Goal: Information Seeking & Learning: Learn about a topic

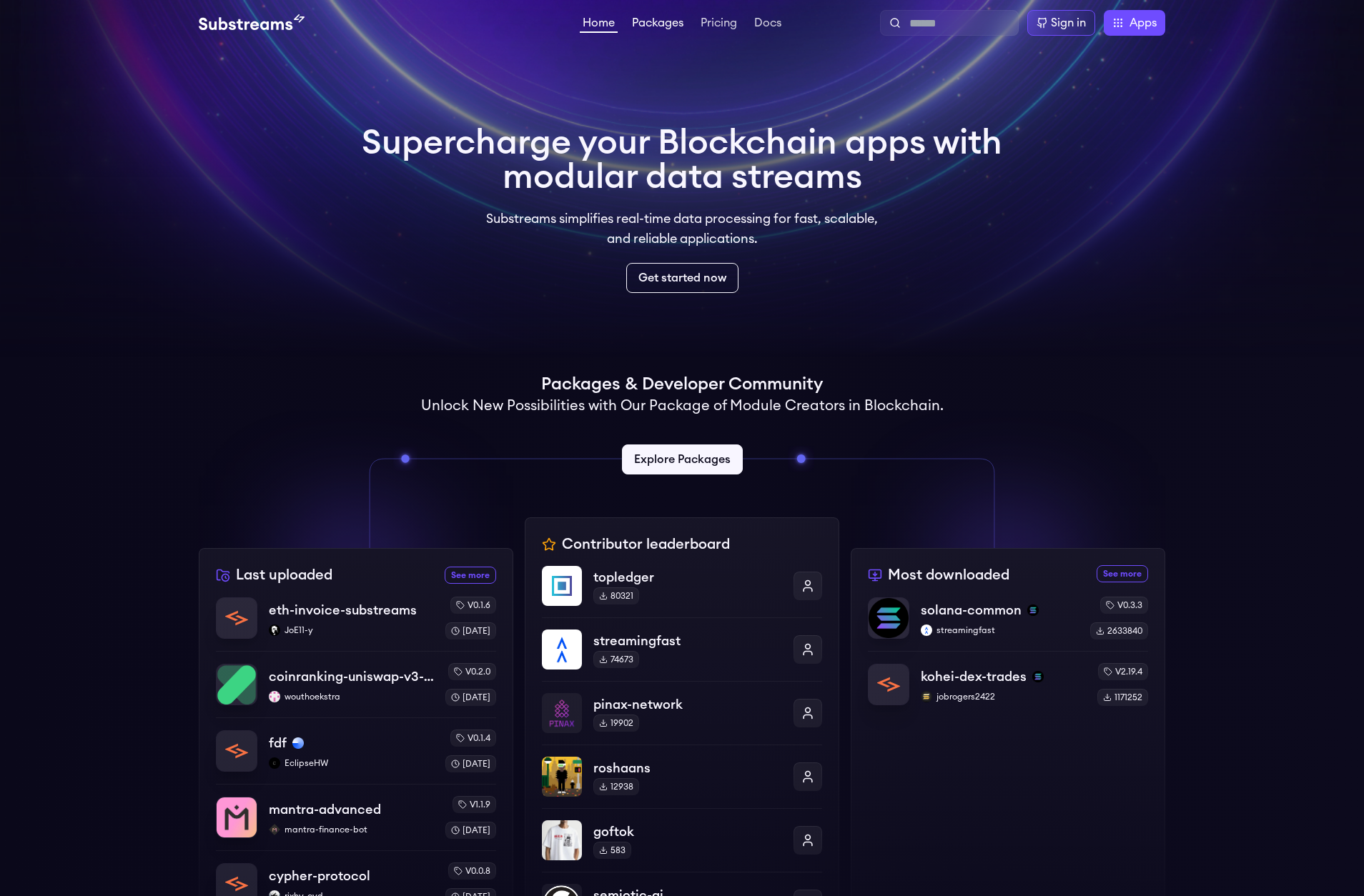
click at [667, 22] on link "Packages" at bounding box center [658, 24] width 57 height 14
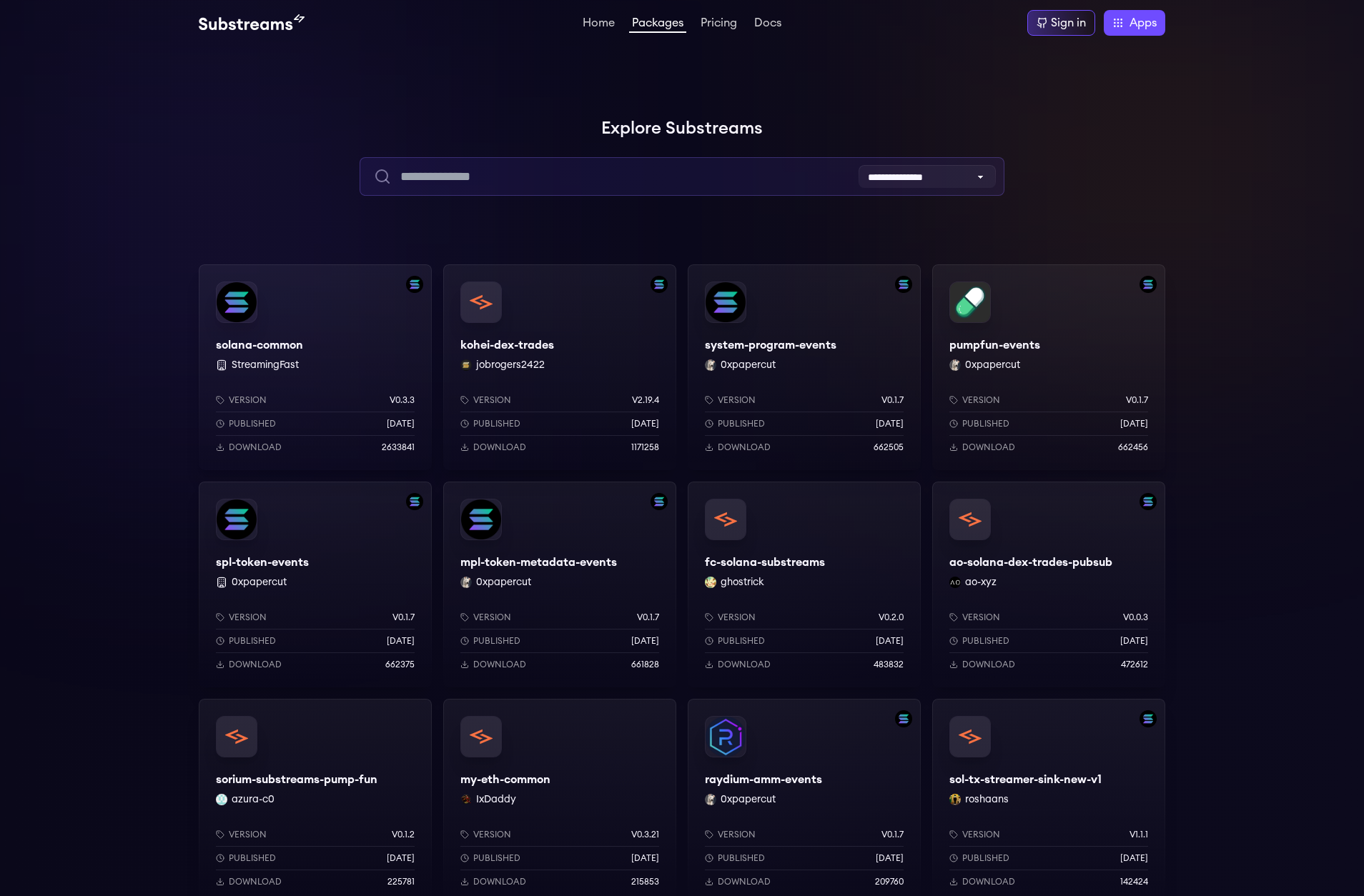
click at [591, 174] on input "text" at bounding box center [681, 176] width 644 height 39
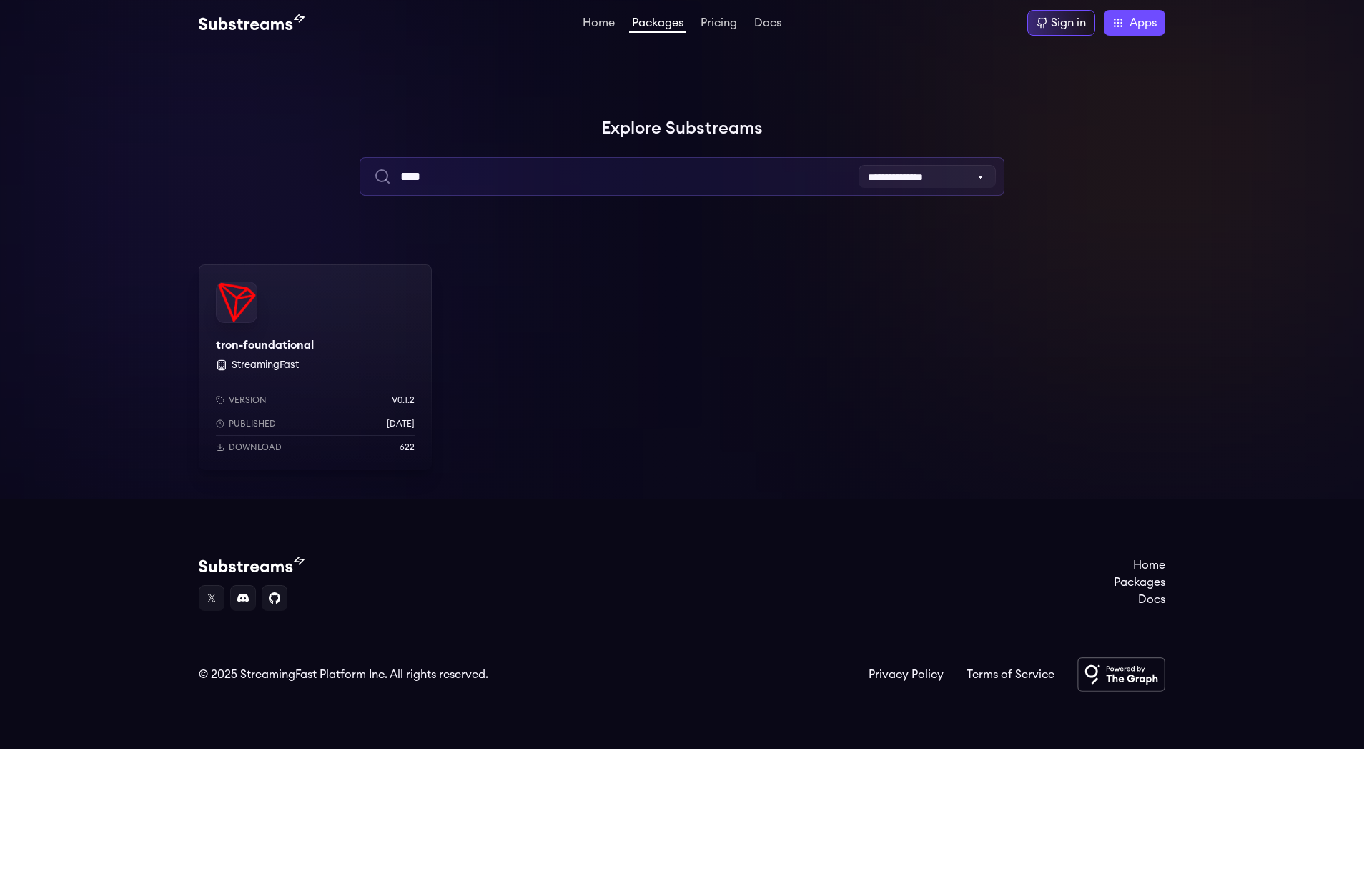
type input "****"
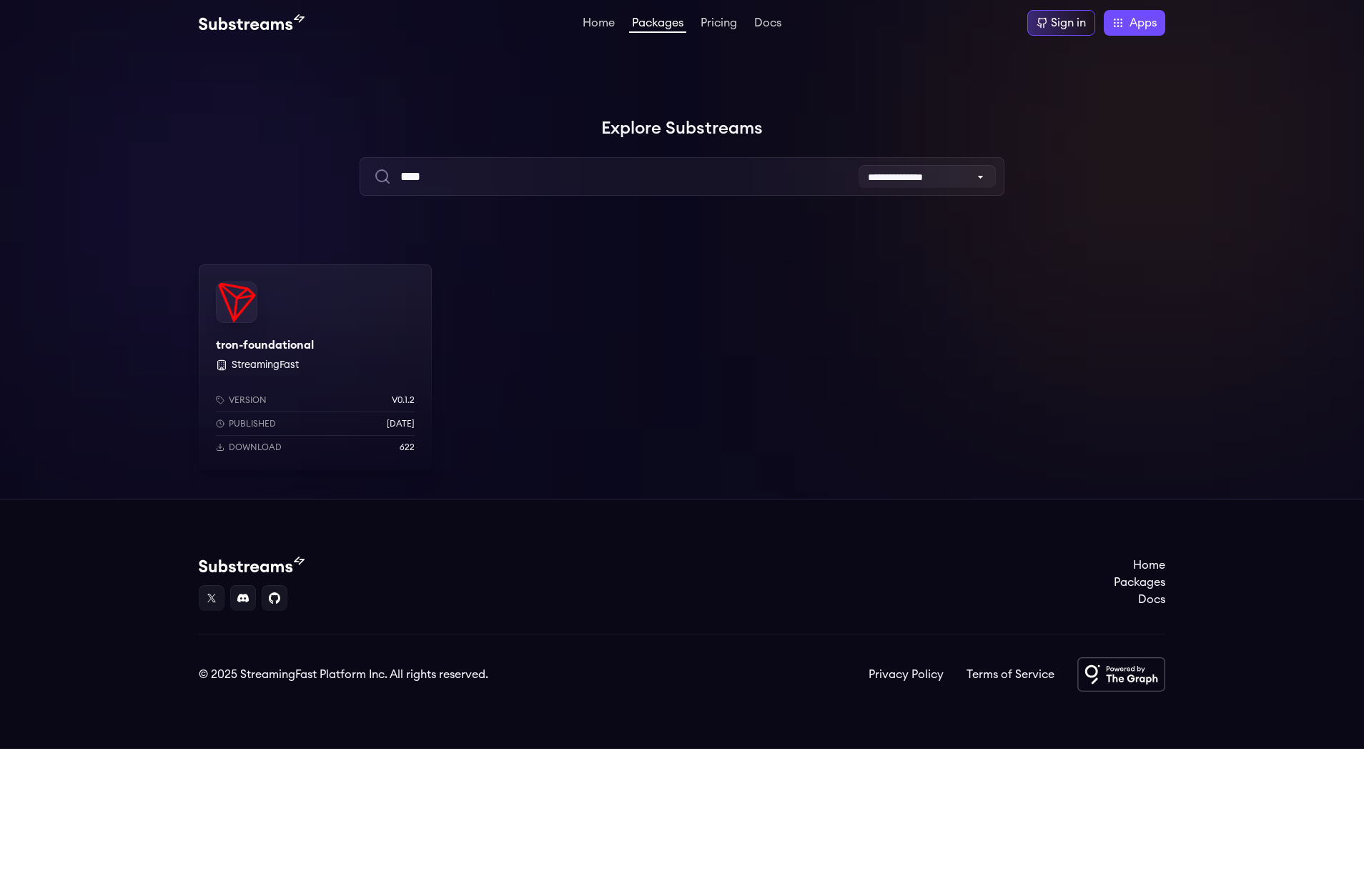
click at [376, 321] on div "tron-foundational StreamingFast Version v0.1.2 Published 3 months ago Download …" at bounding box center [315, 366] width 233 height 206
click at [723, 21] on link "Pricing" at bounding box center [718, 24] width 42 height 14
click at [603, 25] on link "Home" at bounding box center [599, 24] width 38 height 14
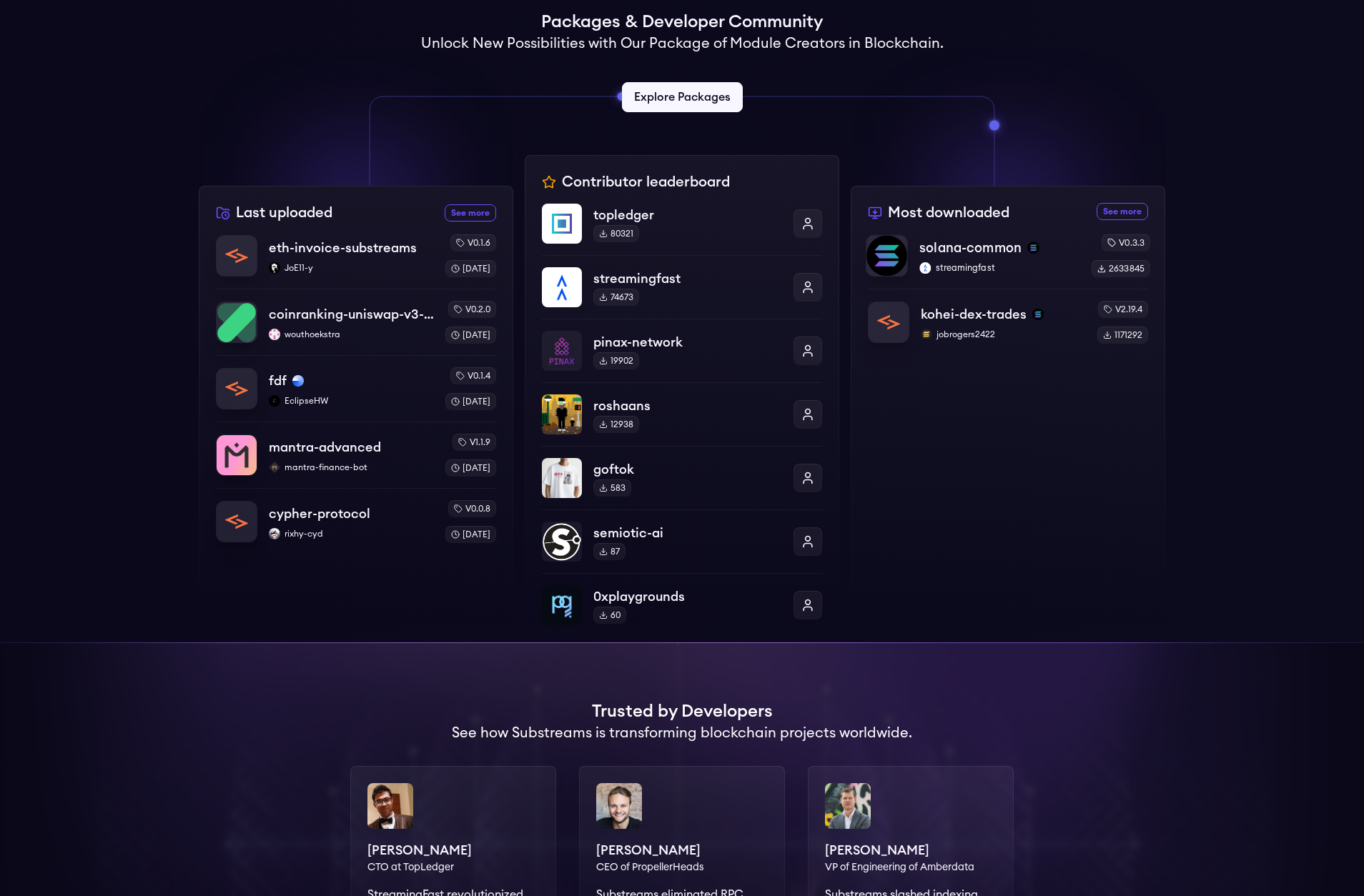
scroll to position [362, 0]
click at [962, 247] on p "solana-common" at bounding box center [970, 248] width 103 height 20
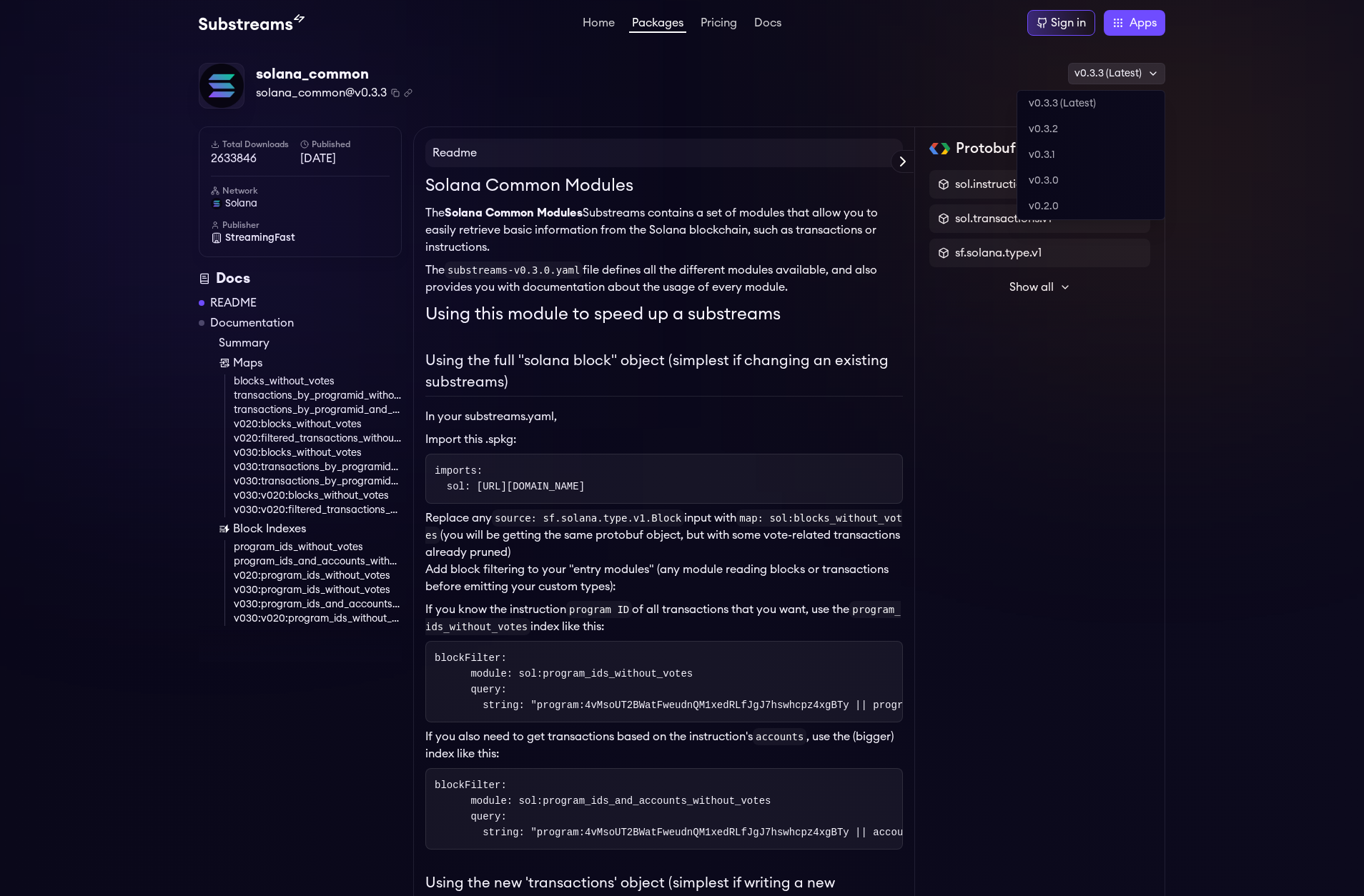
click at [1153, 74] on icon at bounding box center [1153, 74] width 11 height 11
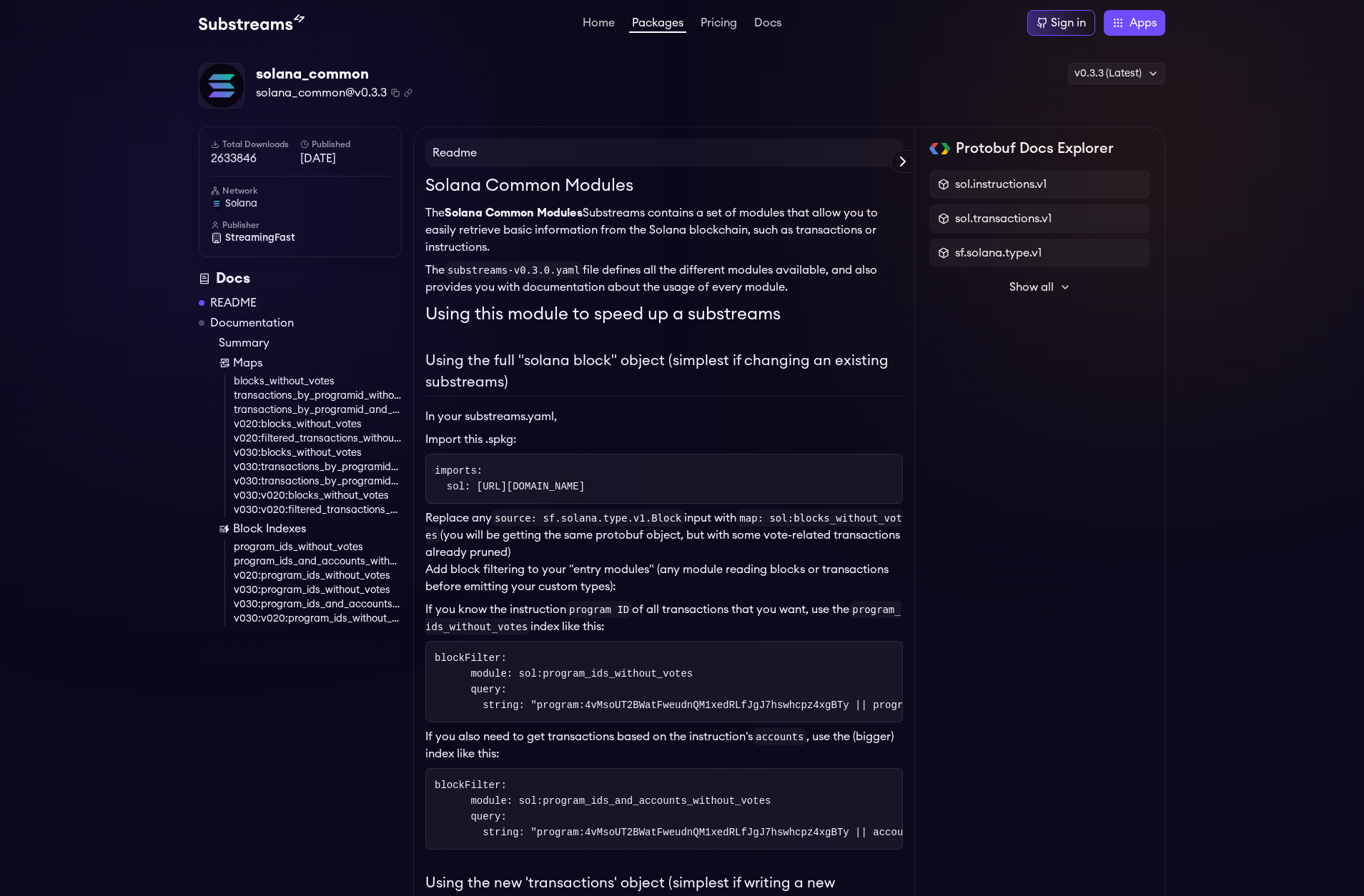
click at [728, 23] on link "Pricing" at bounding box center [718, 24] width 42 height 14
